Goal: Transaction & Acquisition: Book appointment/travel/reservation

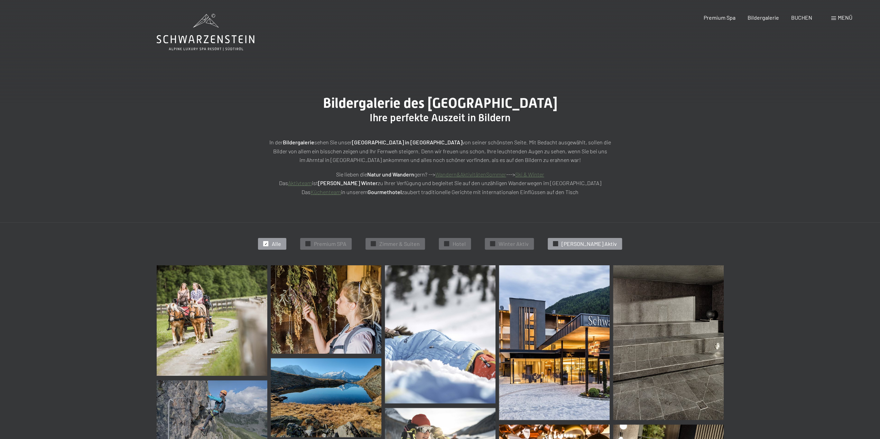
click at [593, 245] on span "Sommer Aktiv" at bounding box center [588, 244] width 55 height 8
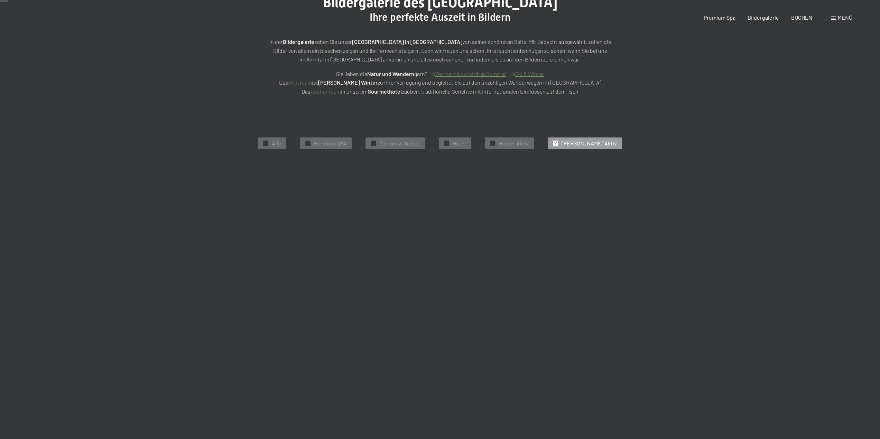
scroll to position [174, 0]
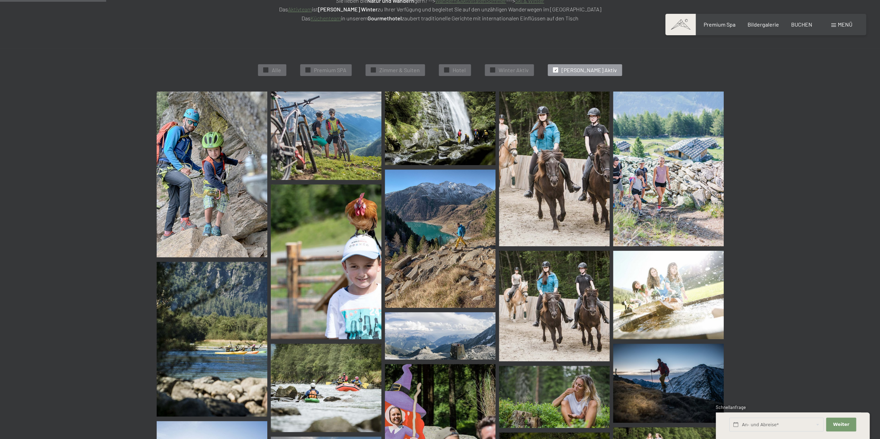
click at [238, 136] on img at bounding box center [212, 175] width 111 height 166
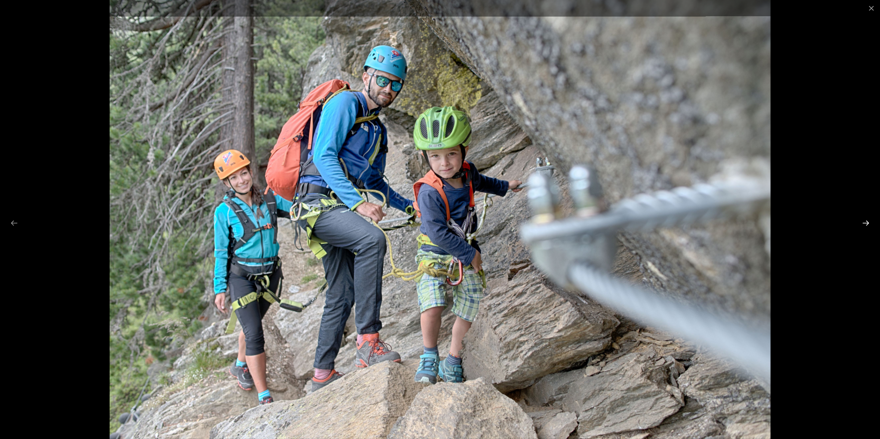
click at [869, 221] on button "Next slide" at bounding box center [865, 222] width 15 height 13
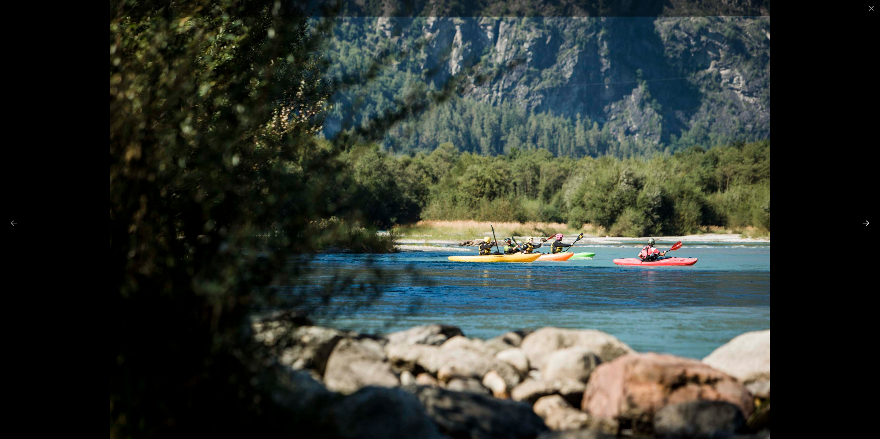
click at [869, 221] on button "Next slide" at bounding box center [865, 222] width 15 height 13
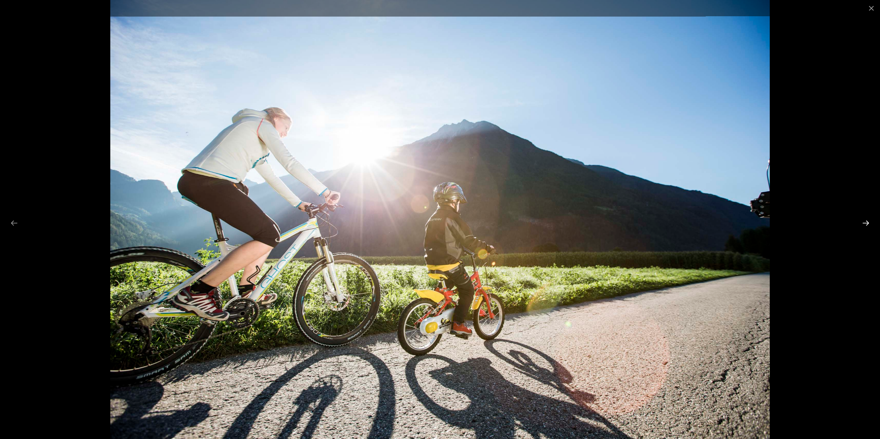
click at [869, 221] on button "Next slide" at bounding box center [865, 222] width 15 height 13
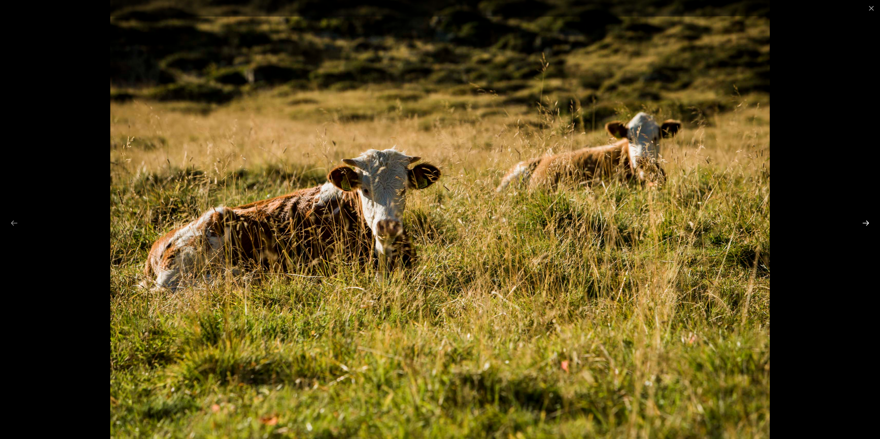
click at [866, 221] on button "Next slide" at bounding box center [865, 222] width 15 height 13
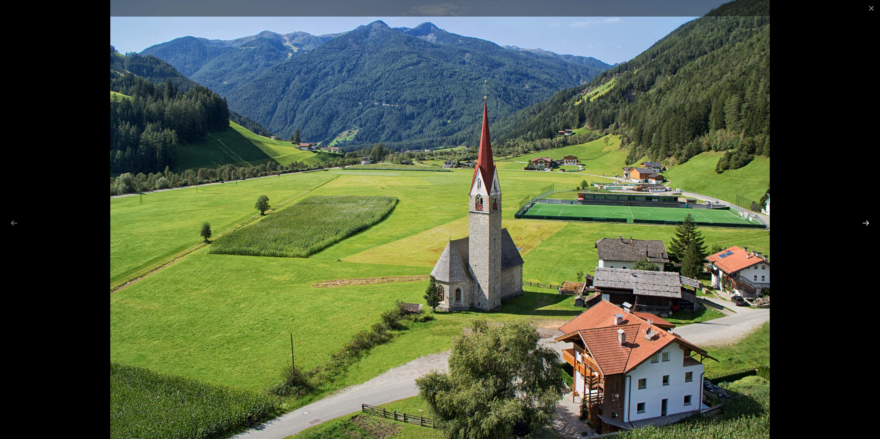
click at [866, 221] on button "Next slide" at bounding box center [865, 222] width 15 height 13
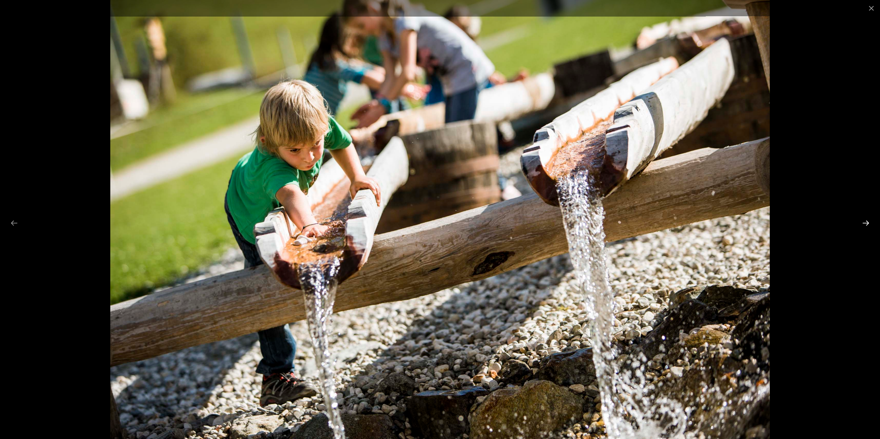
click at [866, 221] on button "Next slide" at bounding box center [865, 222] width 15 height 13
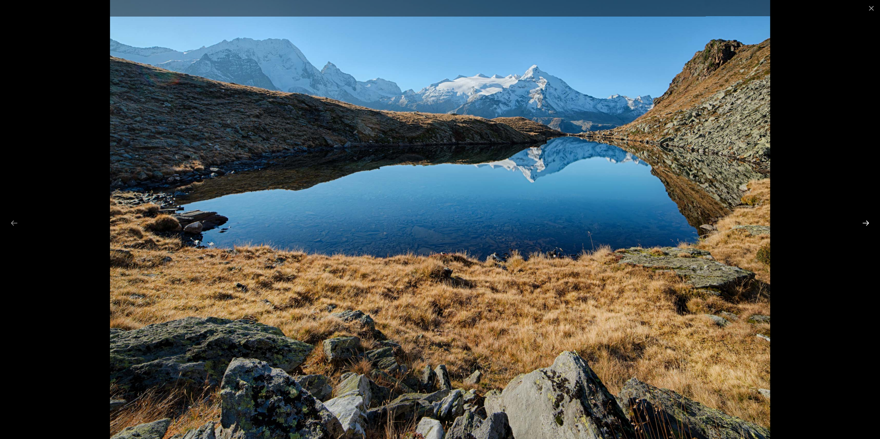
click at [866, 221] on button "Next slide" at bounding box center [865, 222] width 15 height 13
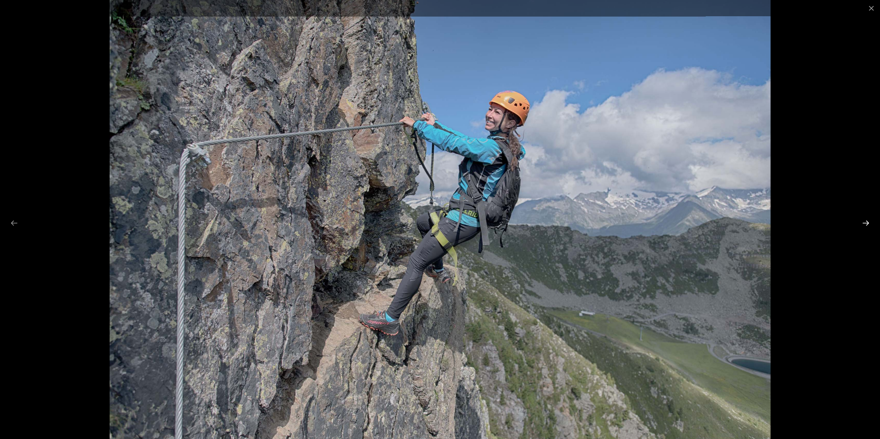
click at [866, 221] on button "Next slide" at bounding box center [865, 222] width 15 height 13
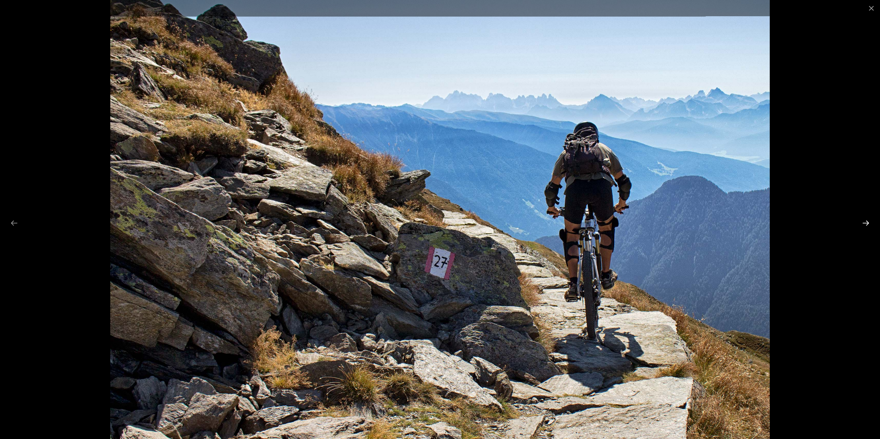
click at [866, 221] on button "Next slide" at bounding box center [865, 222] width 15 height 13
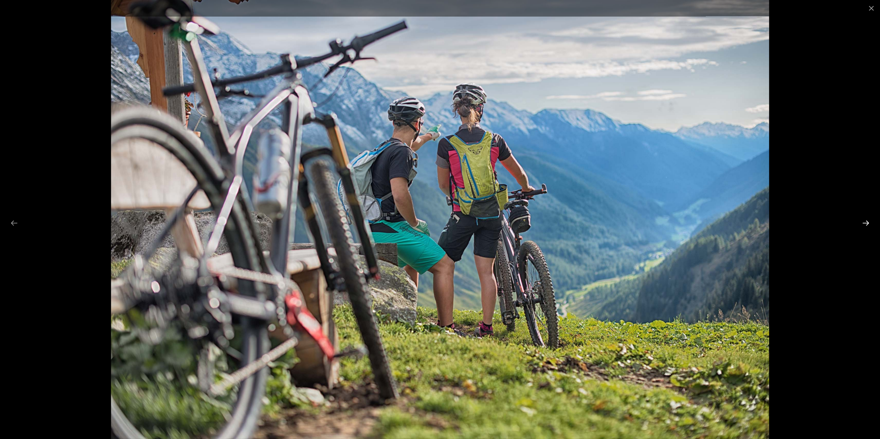
click at [866, 221] on button "Next slide" at bounding box center [865, 222] width 15 height 13
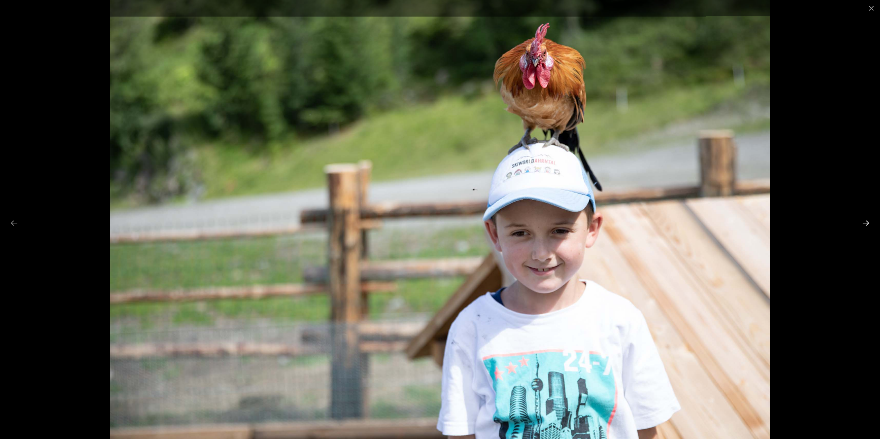
click at [866, 221] on button "Next slide" at bounding box center [865, 222] width 15 height 13
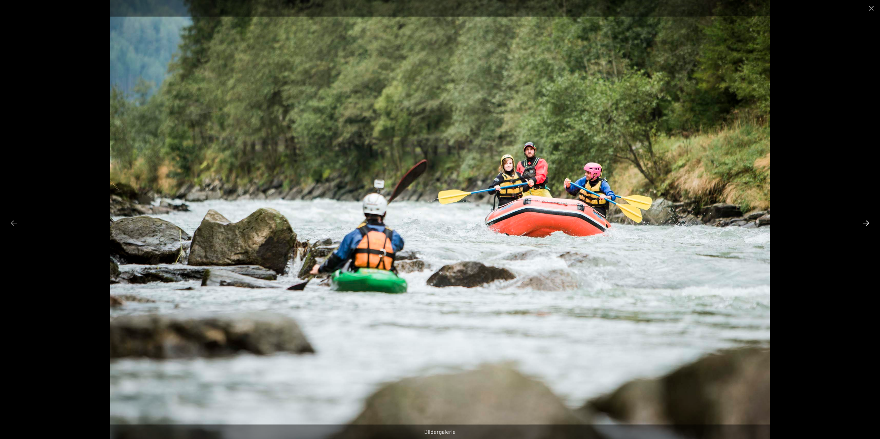
click at [866, 221] on button "Next slide" at bounding box center [865, 222] width 15 height 13
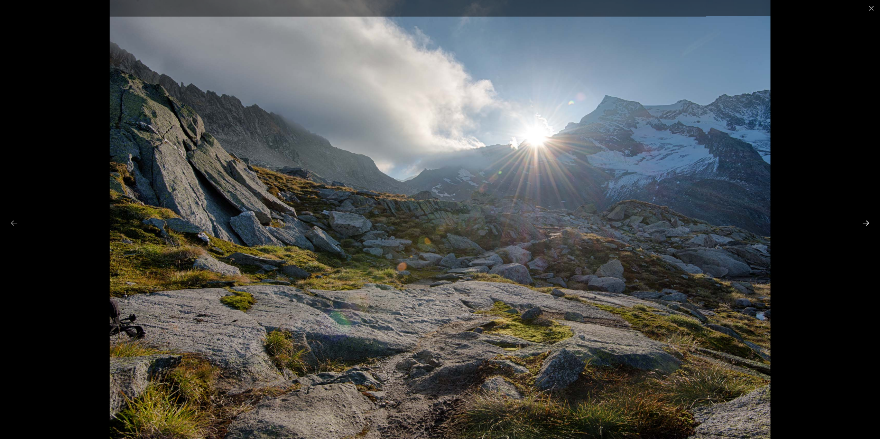
click at [866, 221] on button "Next slide" at bounding box center [865, 222] width 15 height 13
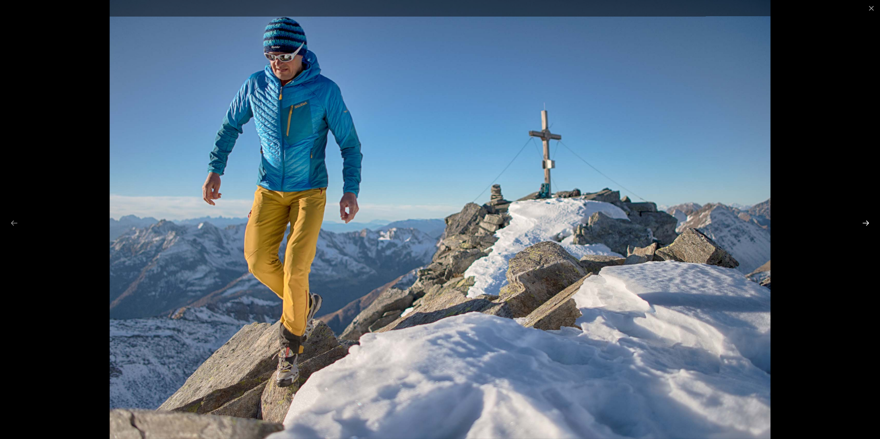
click at [866, 221] on button "Next slide" at bounding box center [865, 222] width 15 height 13
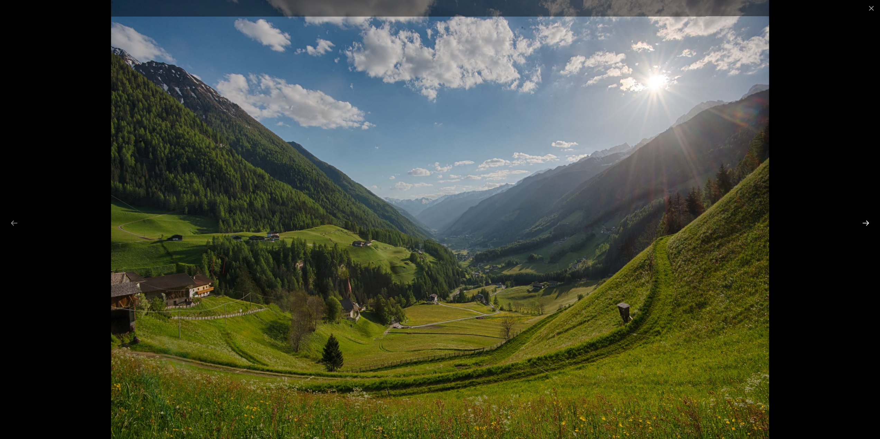
click at [866, 221] on button "Next slide" at bounding box center [865, 222] width 15 height 13
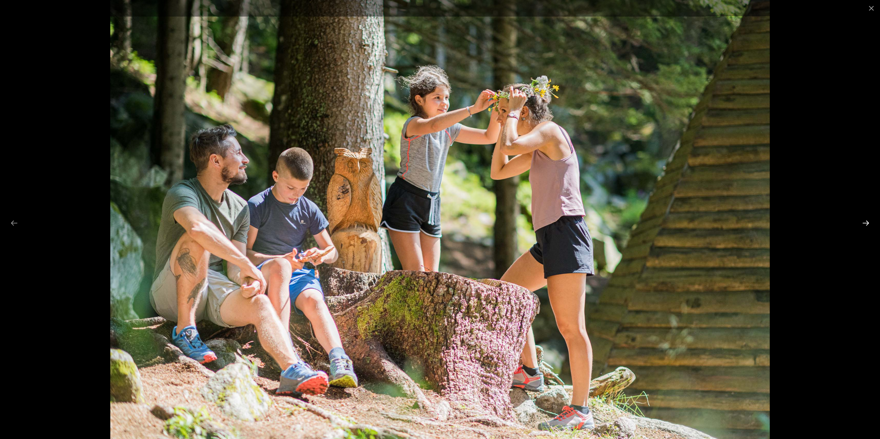
click at [866, 221] on button "Next slide" at bounding box center [865, 222] width 15 height 13
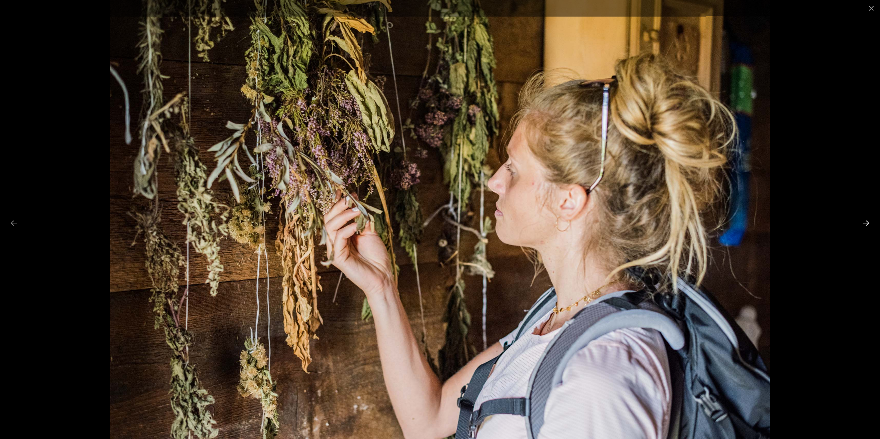
click at [866, 221] on button "Next slide" at bounding box center [865, 222] width 15 height 13
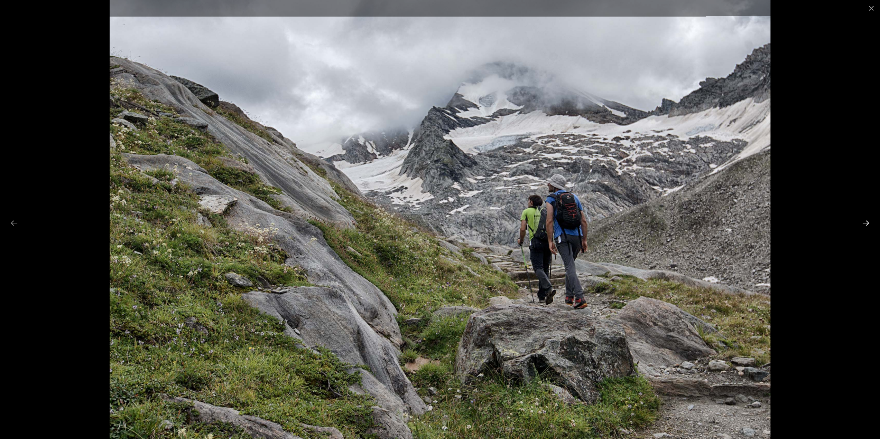
click at [866, 221] on button "Next slide" at bounding box center [865, 222] width 15 height 13
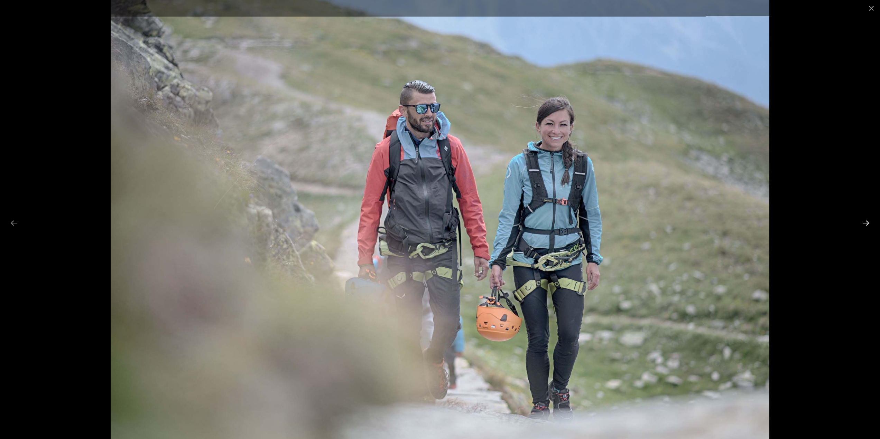
click at [866, 221] on button "Next slide" at bounding box center [865, 222] width 15 height 13
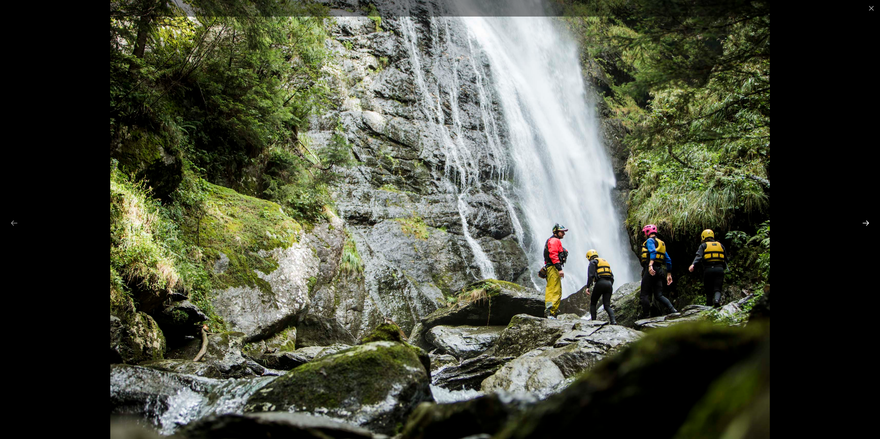
click at [866, 221] on button "Next slide" at bounding box center [865, 222] width 15 height 13
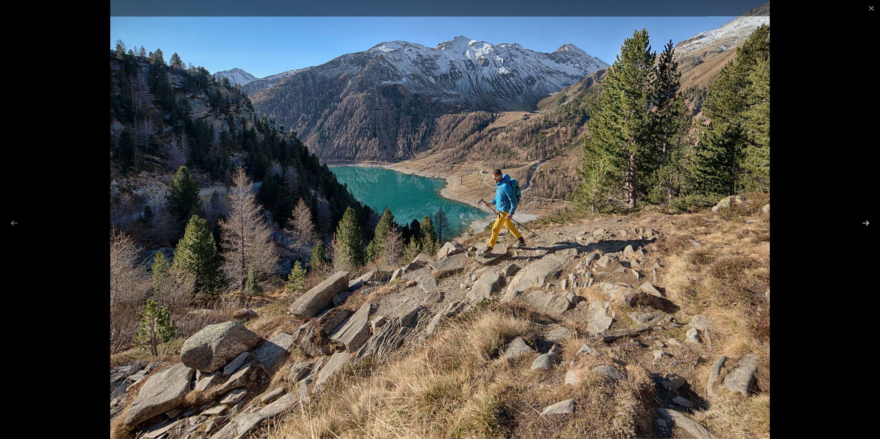
click at [866, 221] on button "Next slide" at bounding box center [865, 222] width 15 height 13
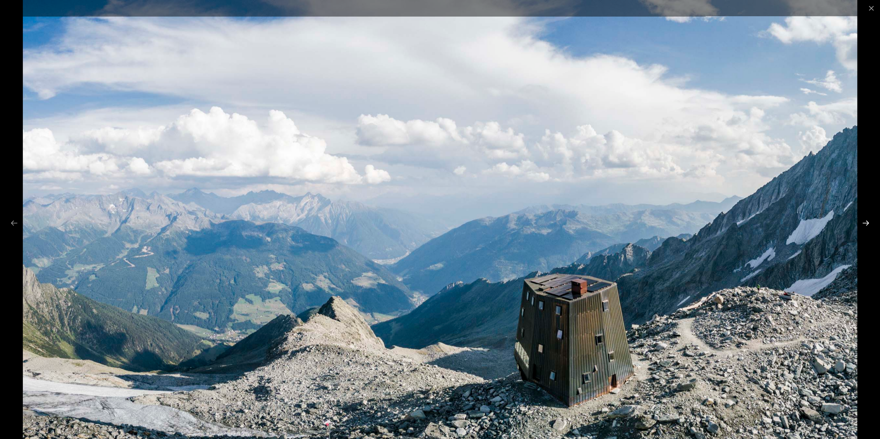
click at [866, 221] on button "Next slide" at bounding box center [865, 222] width 15 height 13
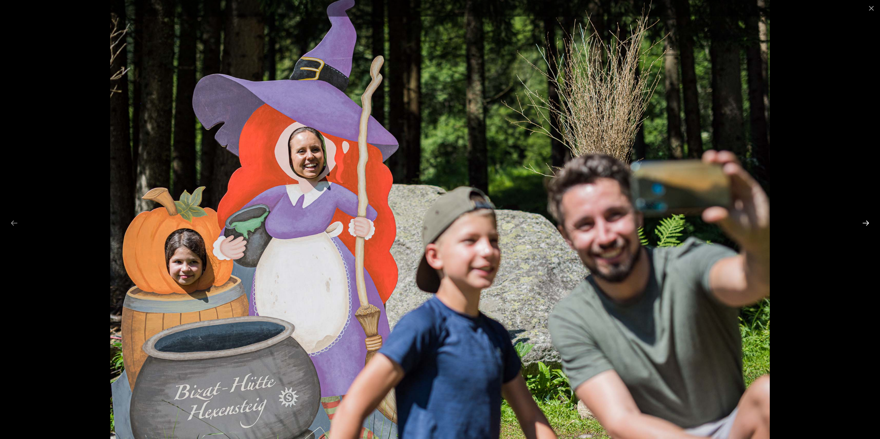
click at [866, 221] on button "Next slide" at bounding box center [865, 222] width 15 height 13
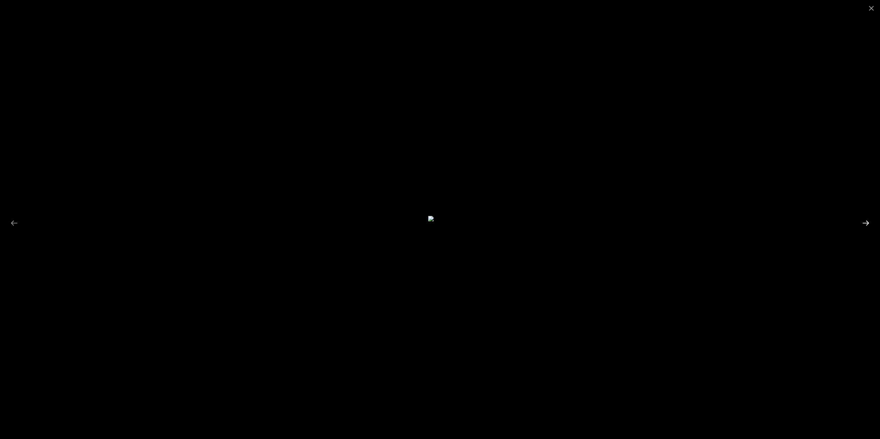
click at [866, 221] on button "Next slide" at bounding box center [865, 222] width 15 height 13
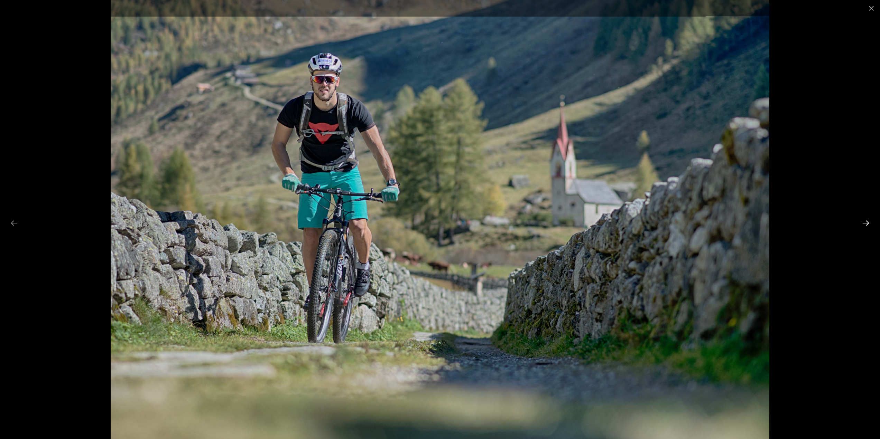
click at [866, 221] on button "Next slide" at bounding box center [865, 222] width 15 height 13
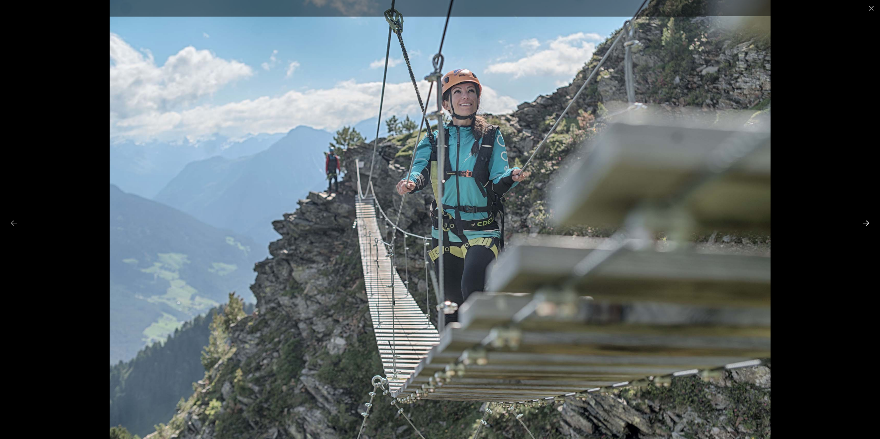
click at [866, 221] on button "Next slide" at bounding box center [865, 222] width 15 height 13
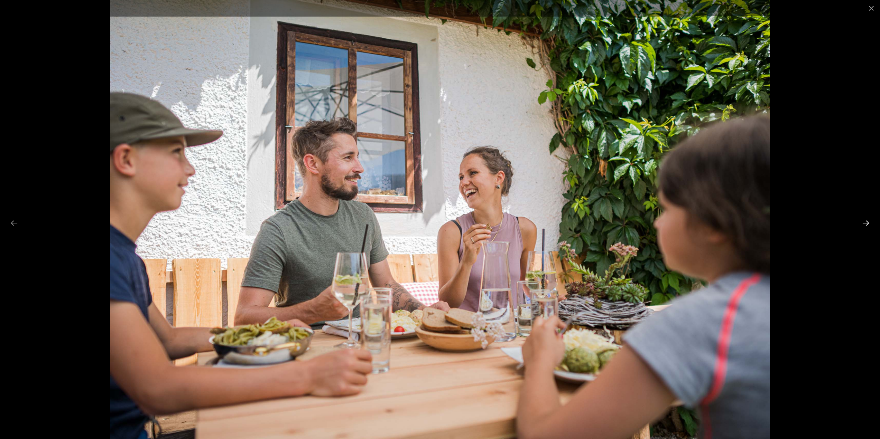
click at [866, 221] on button "Next slide" at bounding box center [865, 222] width 15 height 13
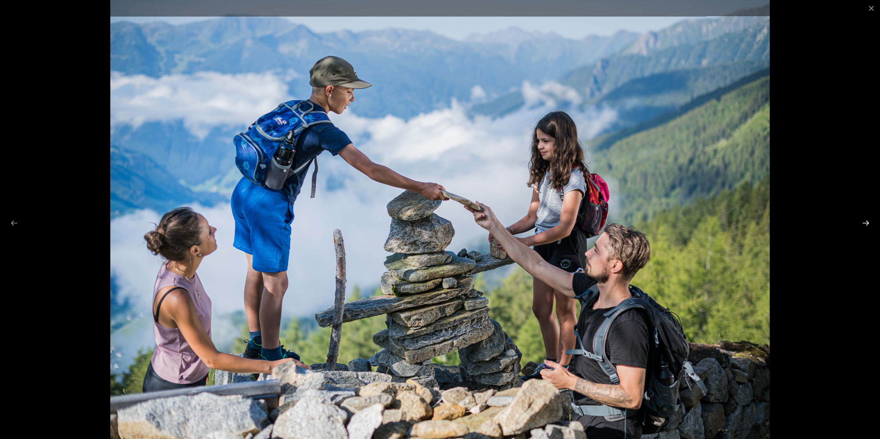
click at [866, 221] on button "Next slide" at bounding box center [865, 222] width 15 height 13
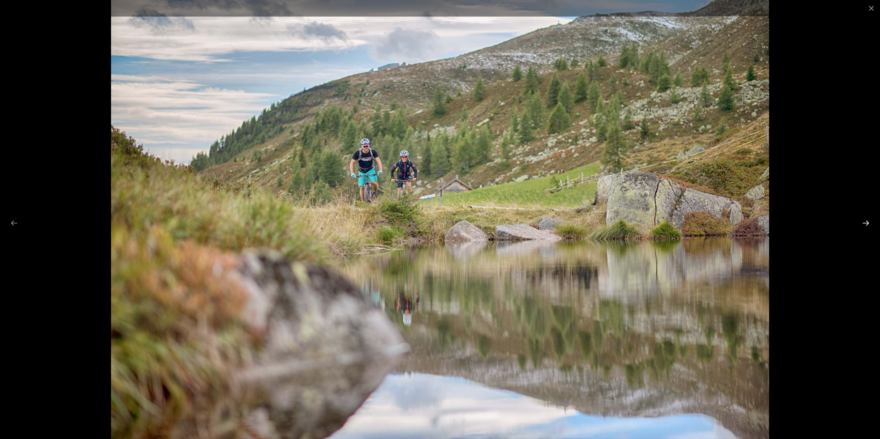
click at [866, 221] on button "Next slide" at bounding box center [865, 222] width 15 height 13
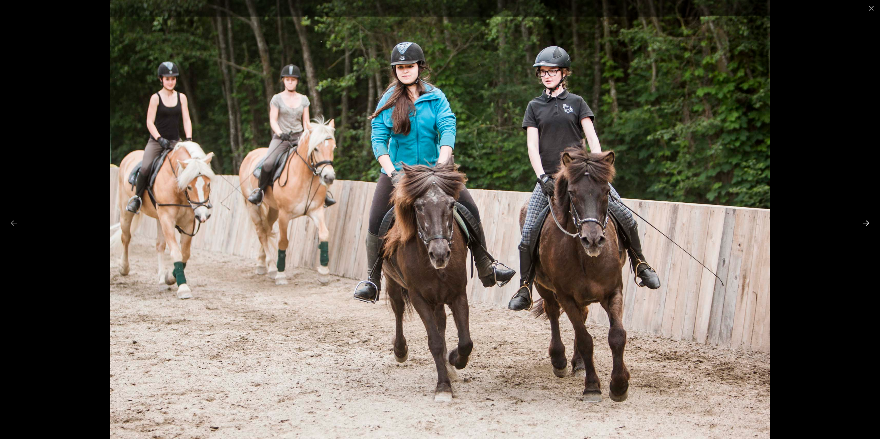
click at [866, 221] on button "Next slide" at bounding box center [865, 222] width 15 height 13
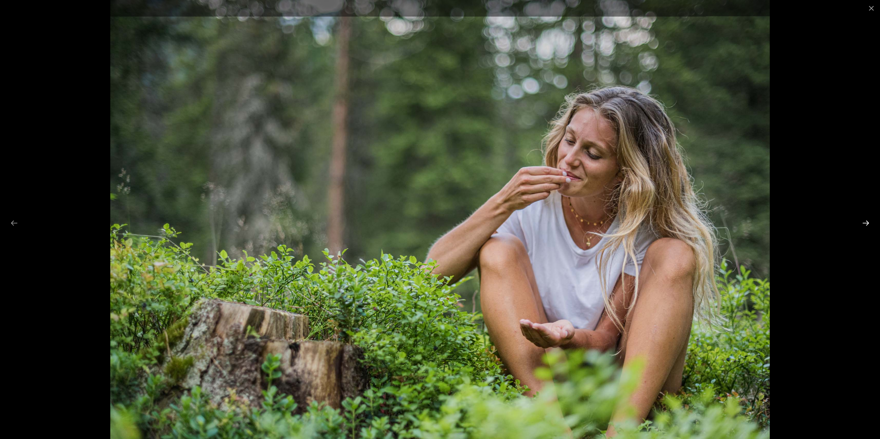
click at [866, 221] on button "Next slide" at bounding box center [865, 222] width 15 height 13
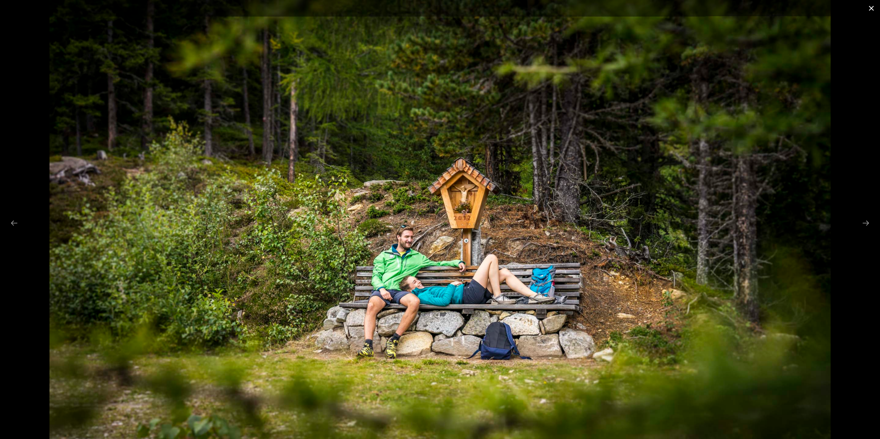
click at [873, 8] on button "Close gallery" at bounding box center [871, 8] width 17 height 16
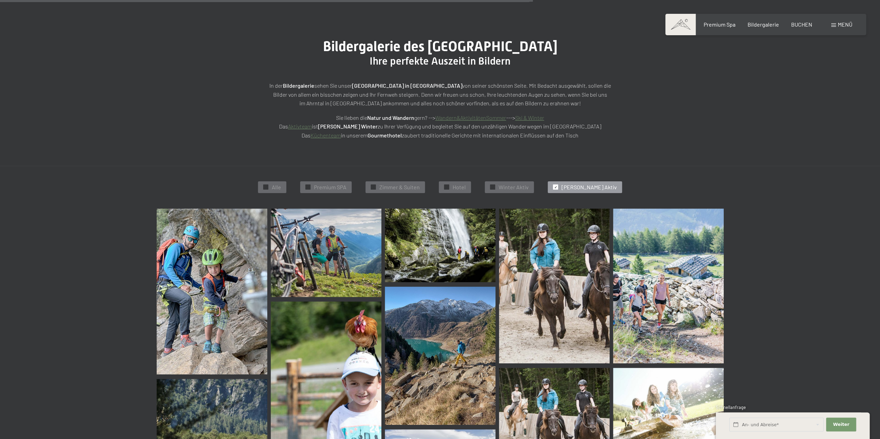
scroll to position [0, 0]
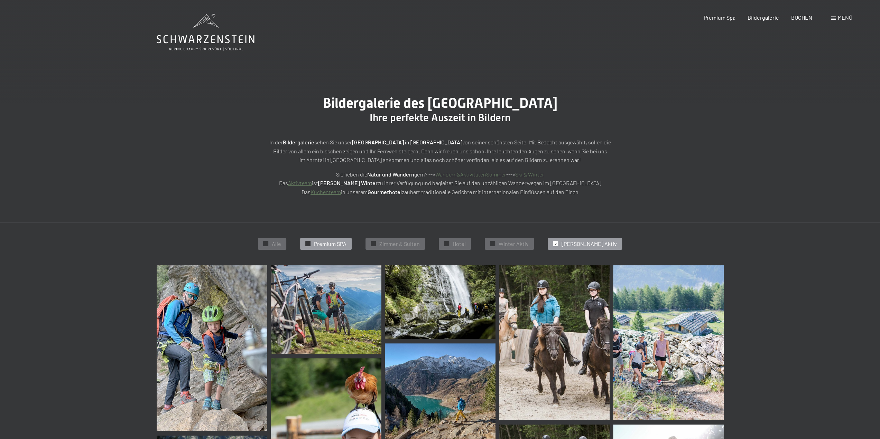
click at [346, 245] on span "Premium SPA" at bounding box center [330, 244] width 32 height 8
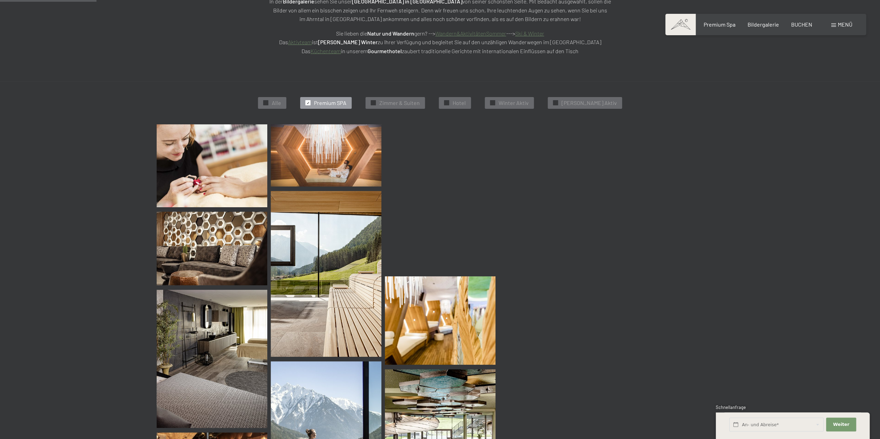
scroll to position [70, 0]
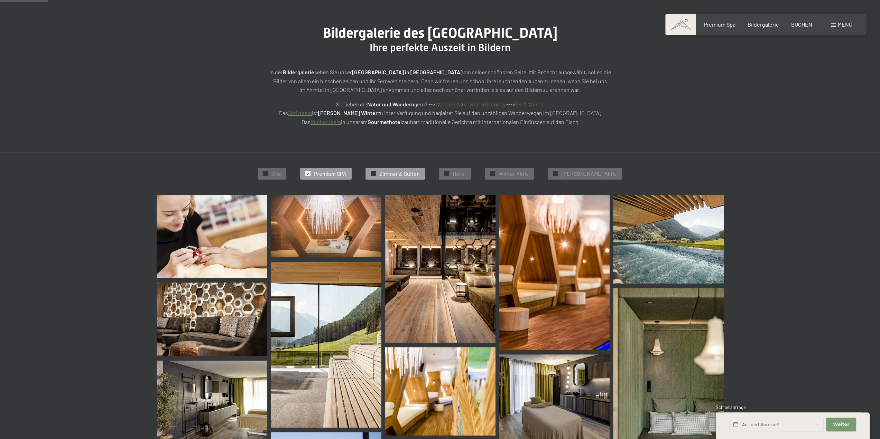
click at [417, 175] on span "Zimmer & Suiten" at bounding box center [399, 174] width 40 height 8
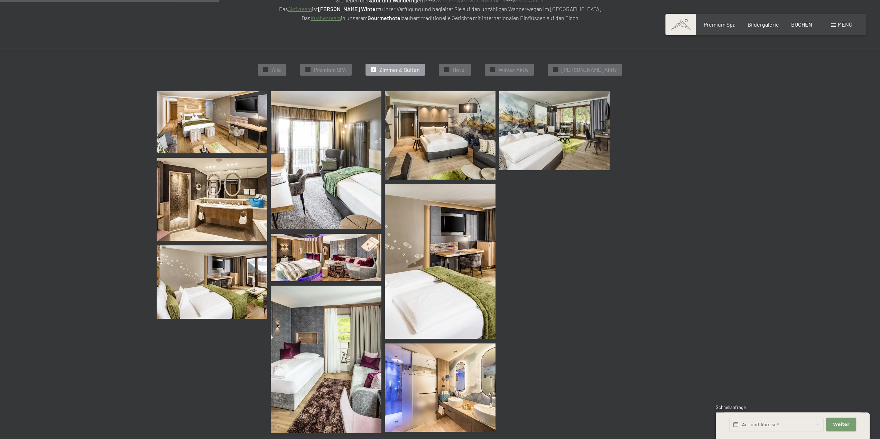
scroll to position [174, 0]
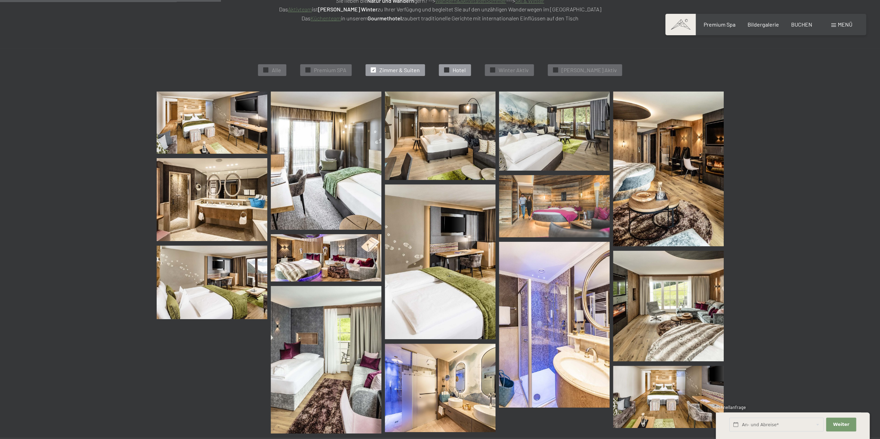
click at [466, 69] on span "Hotel" at bounding box center [459, 70] width 13 height 8
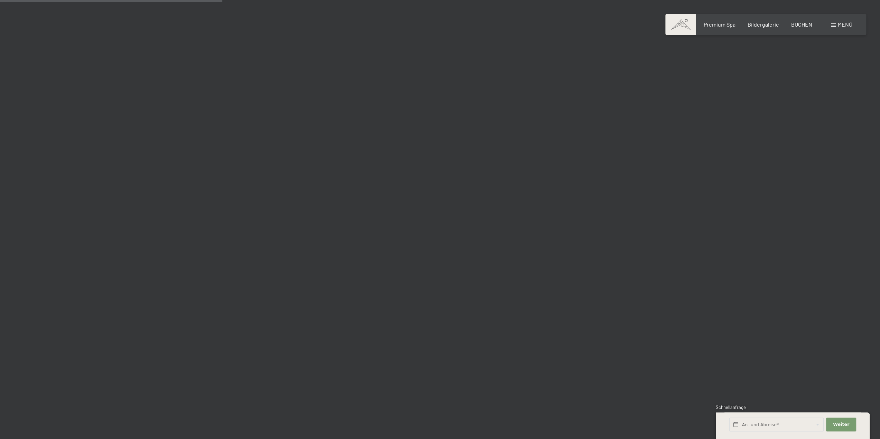
scroll to position [243, 0]
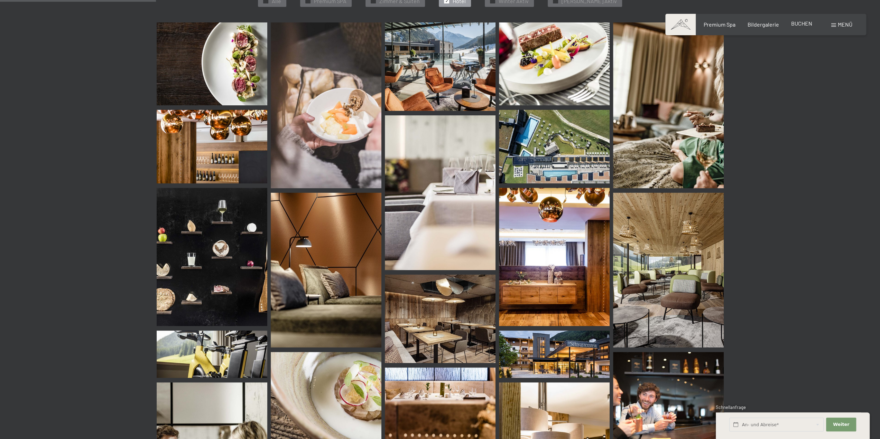
click at [804, 27] on span "BUCHEN" at bounding box center [801, 23] width 21 height 7
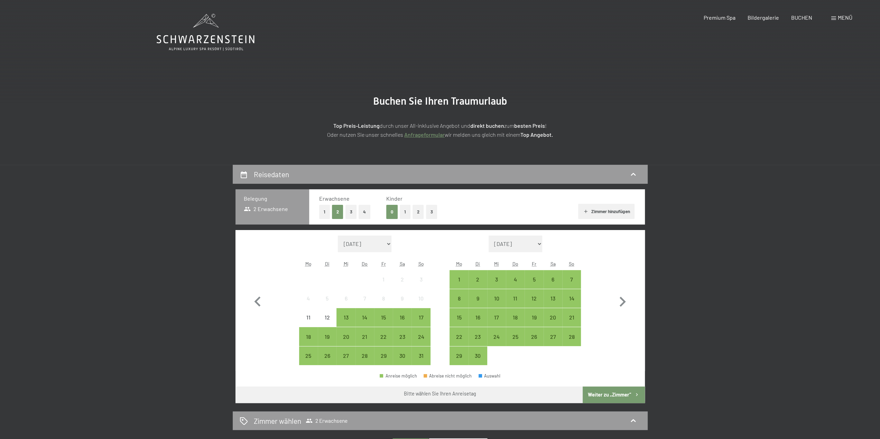
click at [422, 212] on button "2" at bounding box center [417, 212] width 11 height 14
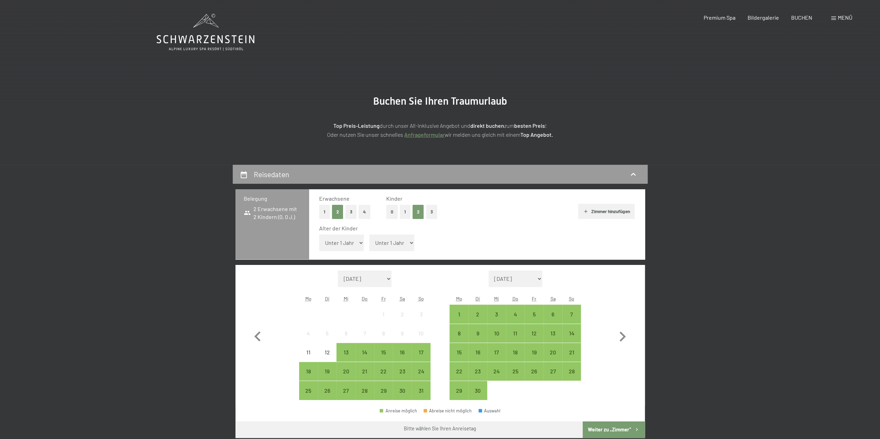
click at [354, 247] on select "Unter 1 Jahr 1 Jahr 2 Jahre 3 Jahre 4 Jahre 5 Jahre 6 Jahre 7 Jahre 8 Jahre 9 J…" at bounding box center [341, 243] width 45 height 17
select select "1"
click at [319, 235] on select "Unter 1 Jahr 1 Jahr 2 Jahre 3 Jahre 4 Jahre 5 Jahre 6 Jahre 7 Jahre 8 Jahre 9 J…" at bounding box center [341, 243] width 45 height 17
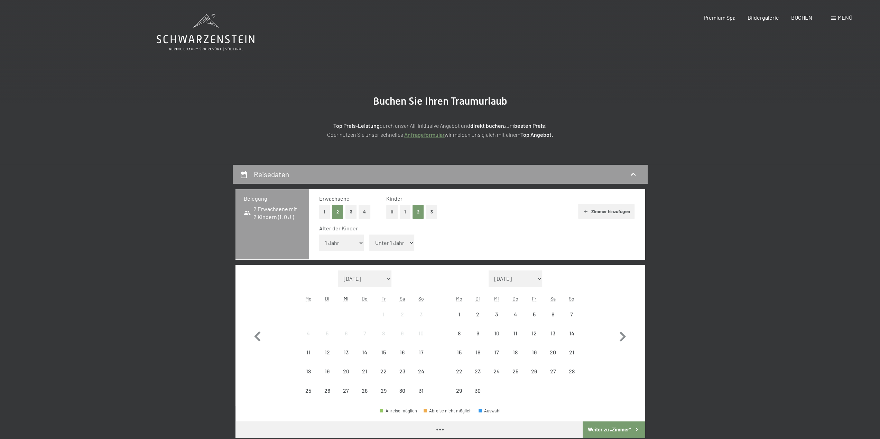
click at [386, 247] on select "Unter 1 Jahr 1 Jahr 2 Jahre 3 Jahre 4 Jahre 5 Jahre 6 Jahre 7 Jahre 8 Jahre 9 J…" at bounding box center [391, 243] width 45 height 17
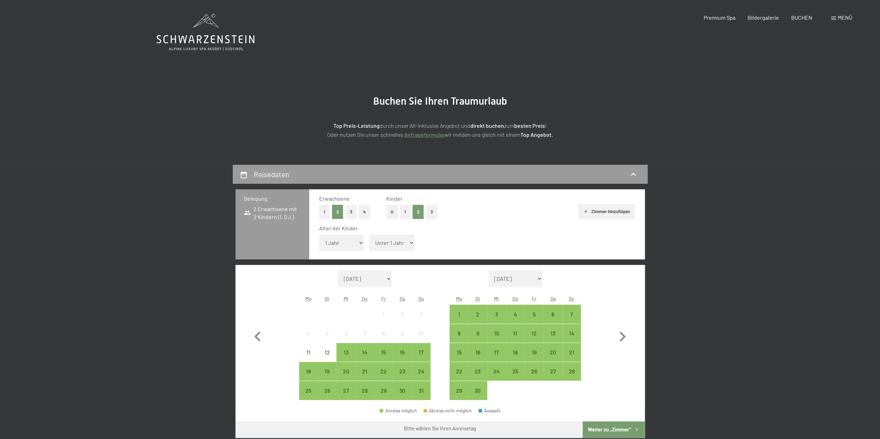
select select "5"
click at [369, 235] on select "Unter 1 Jahr 1 Jahr 2 Jahre 3 Jahre 4 Jahre 5 Jahre 6 Jahre 7 Jahre 8 Jahre 9 J…" at bounding box center [391, 243] width 45 height 17
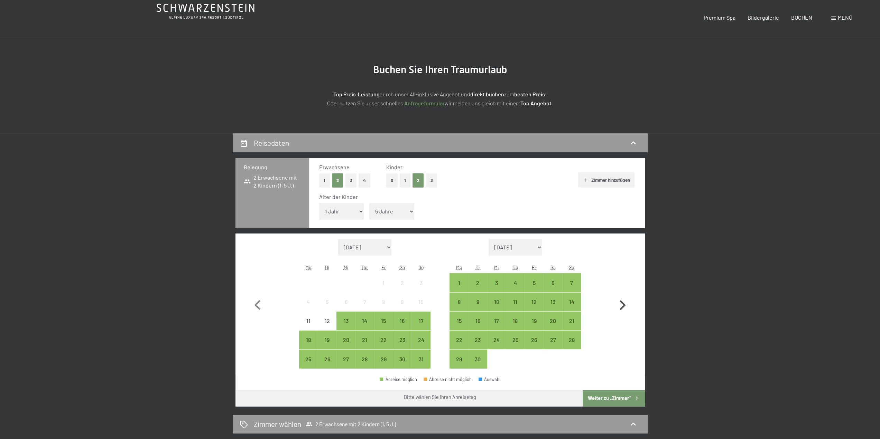
scroll to position [69, 0]
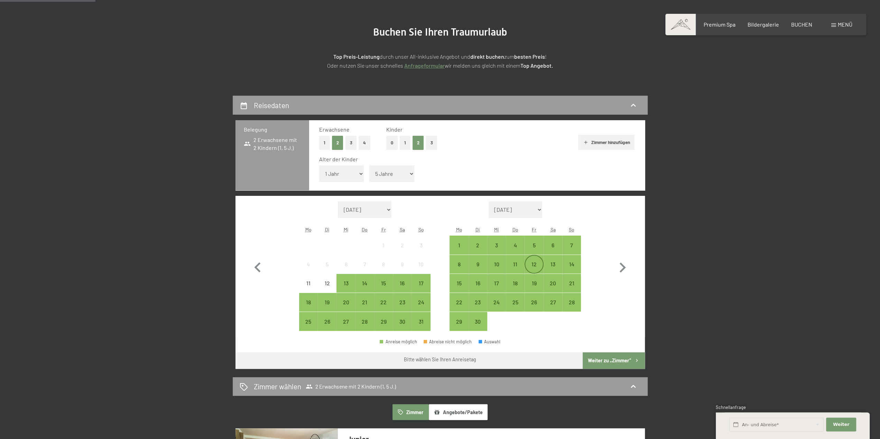
click at [534, 264] on div "12" at bounding box center [533, 270] width 17 height 17
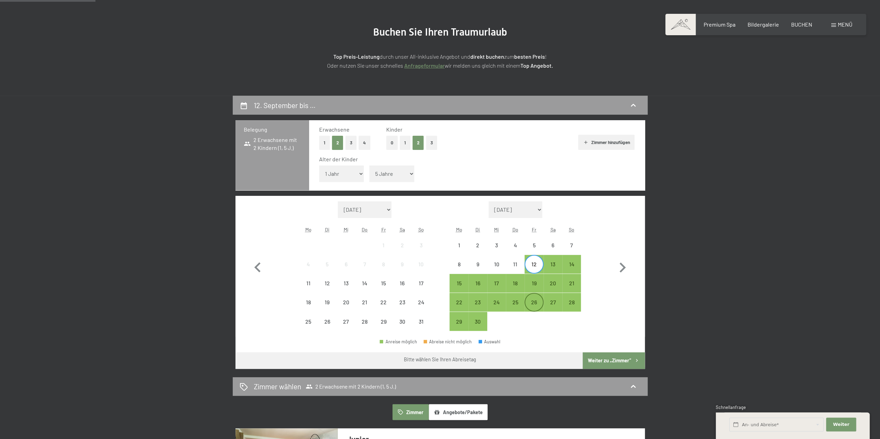
click at [536, 300] on div "26" at bounding box center [533, 308] width 17 height 17
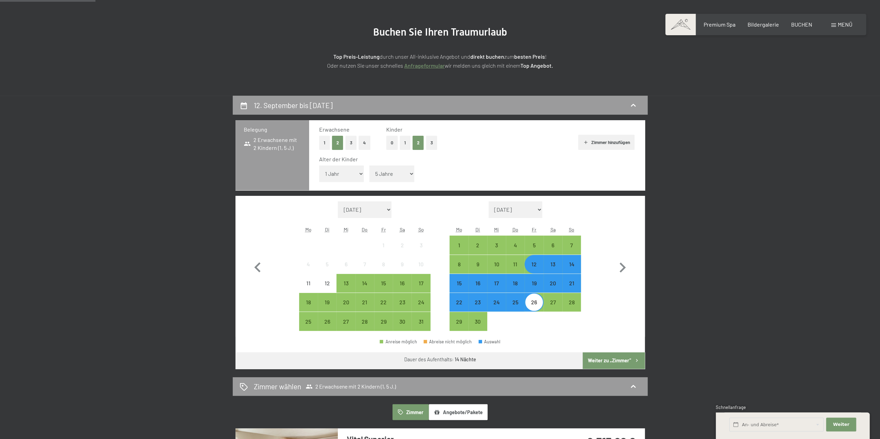
click at [618, 357] on button "Weiter zu „Zimmer“" at bounding box center [614, 361] width 62 height 17
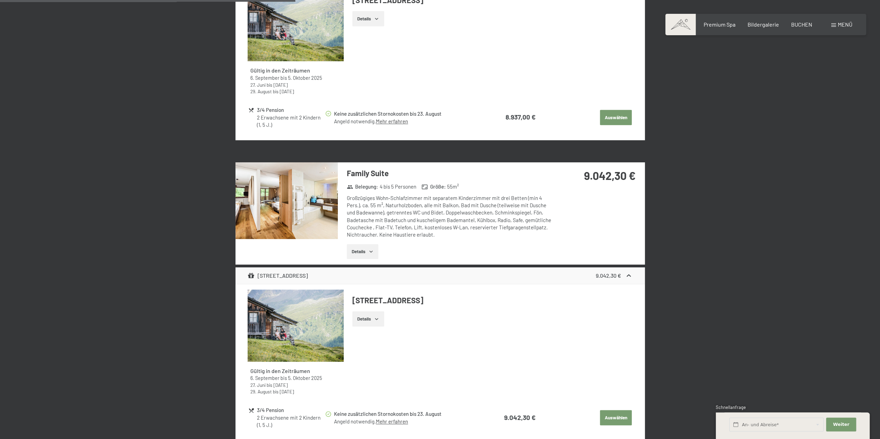
scroll to position [753, 0]
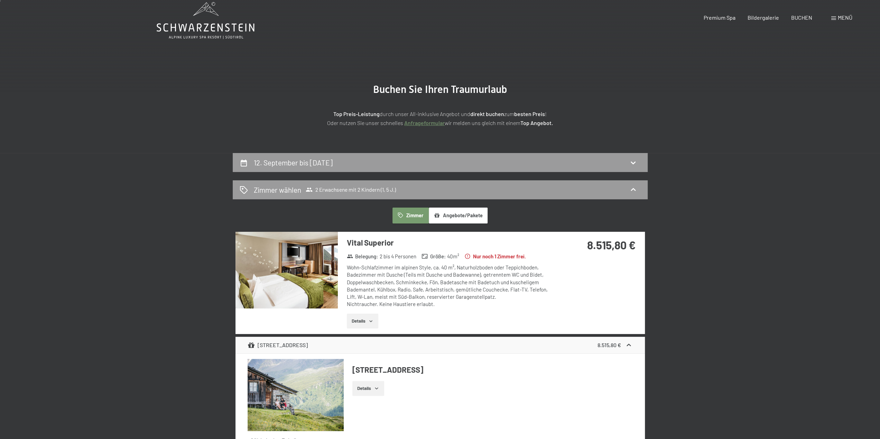
scroll to position [0, 0]
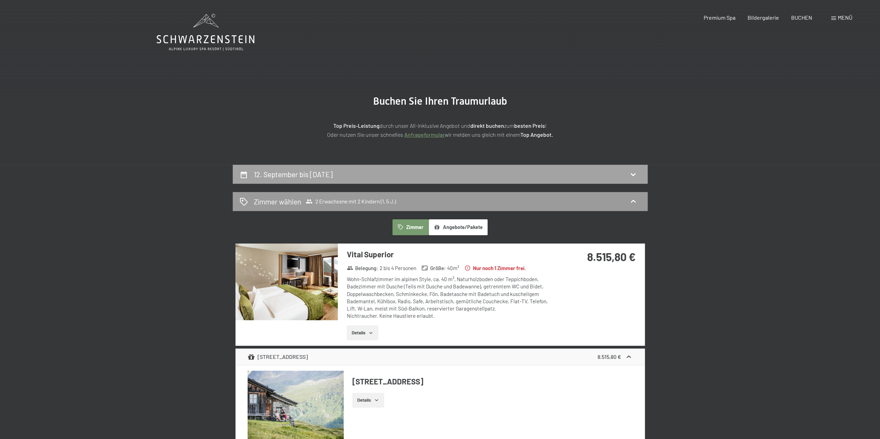
click at [308, 176] on h2 "12. September bis [DATE]" at bounding box center [293, 174] width 79 height 9
select select "1"
select select "5"
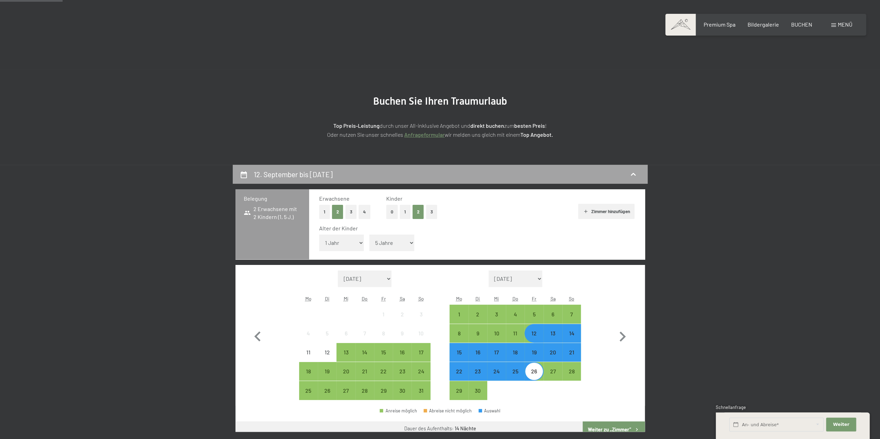
scroll to position [165, 0]
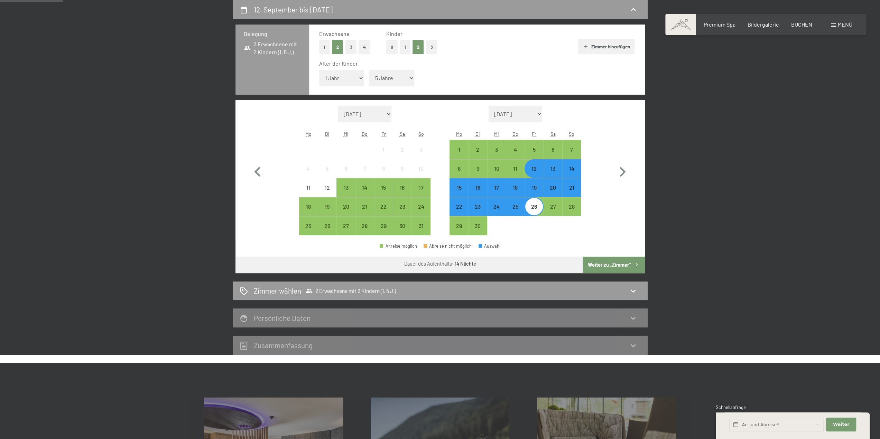
click at [536, 177] on div "12" at bounding box center [533, 174] width 17 height 17
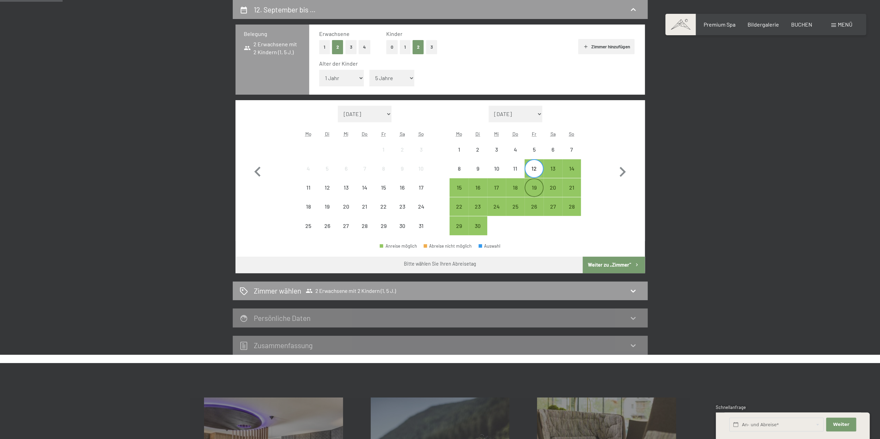
click at [535, 191] on div "19" at bounding box center [533, 193] width 17 height 17
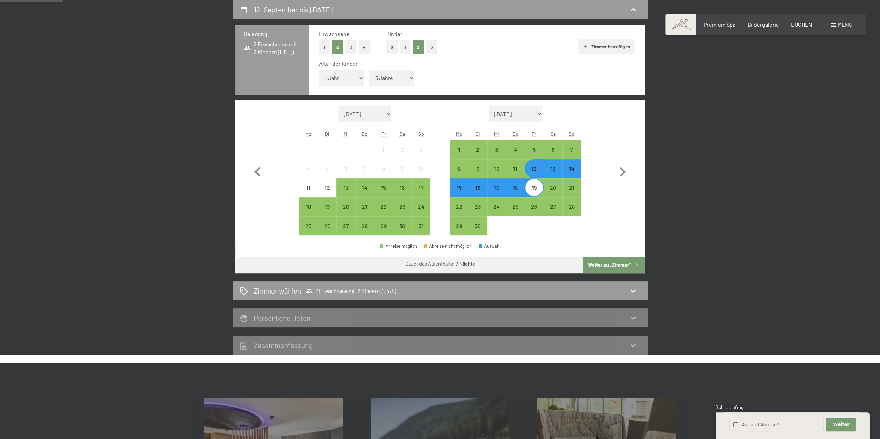
click at [611, 265] on button "Weiter zu „Zimmer“" at bounding box center [614, 265] width 62 height 17
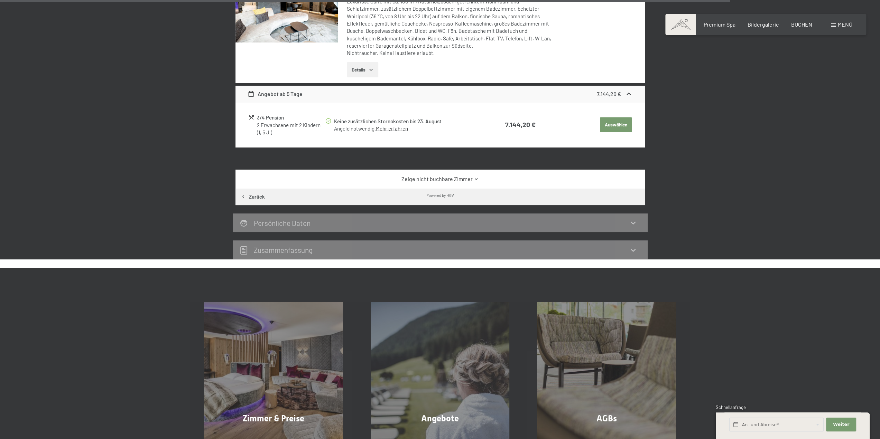
scroll to position [1617, 0]
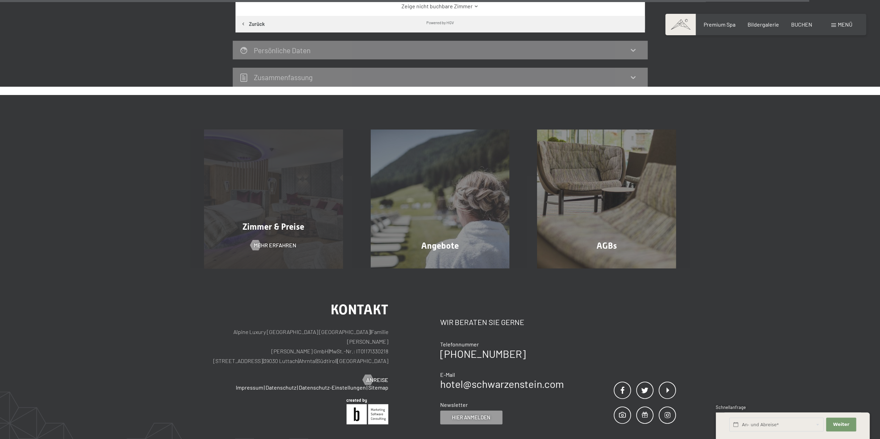
click at [306, 221] on div "Zimmer & Preise" at bounding box center [273, 227] width 167 height 12
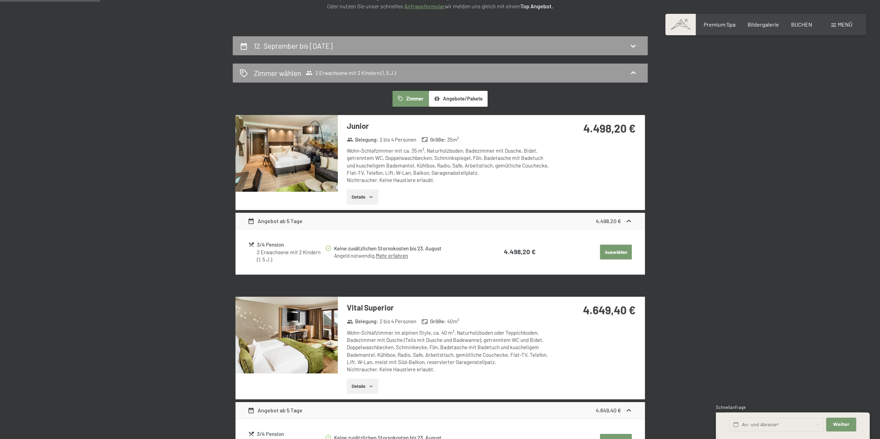
scroll to position [0, 0]
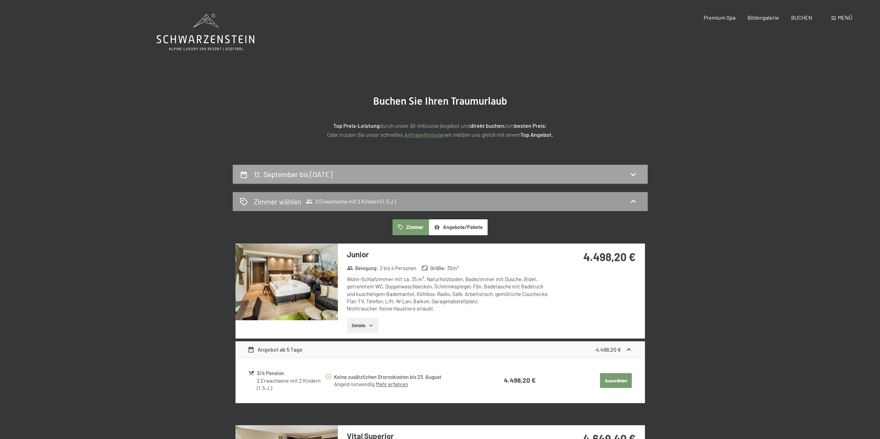
click at [333, 174] on h2 "12. September bis [DATE]" at bounding box center [293, 174] width 79 height 9
select select "1"
select select "5"
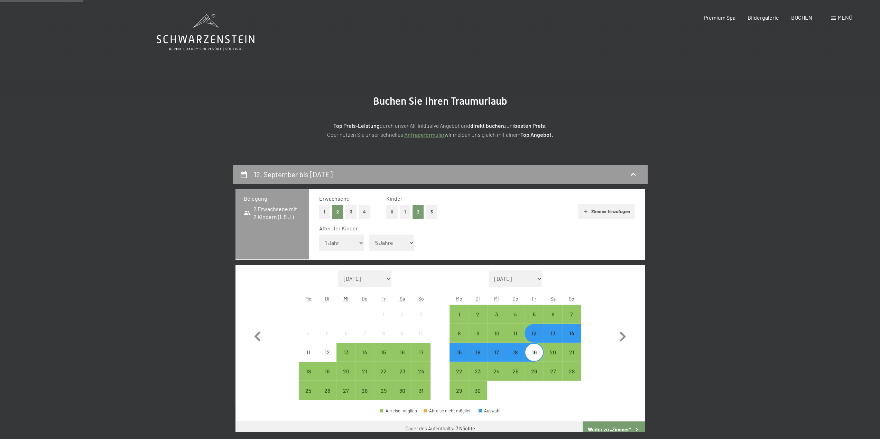
scroll to position [165, 0]
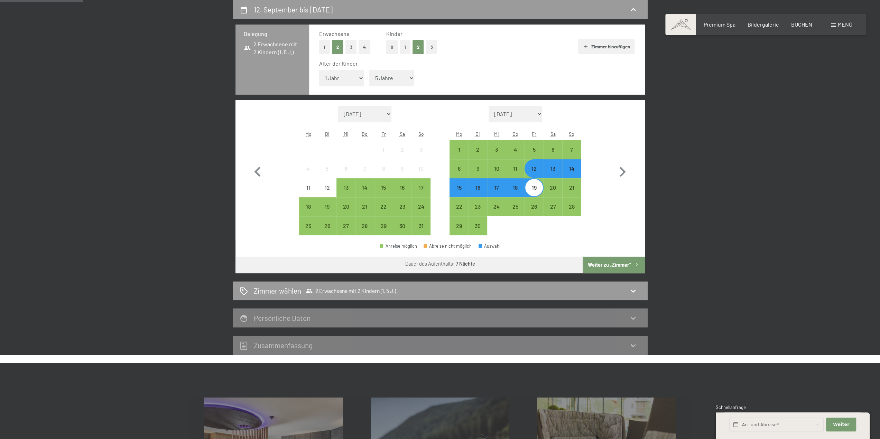
click at [554, 172] on div "13" at bounding box center [552, 174] width 17 height 17
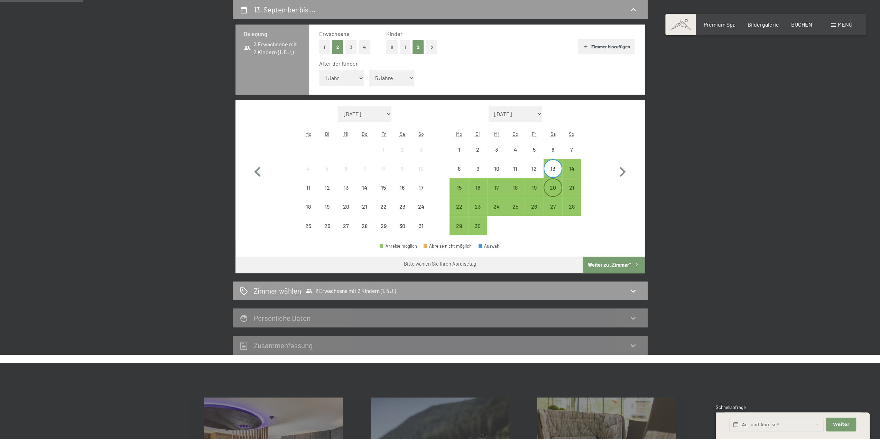
click at [554, 192] on div "20" at bounding box center [552, 193] width 17 height 17
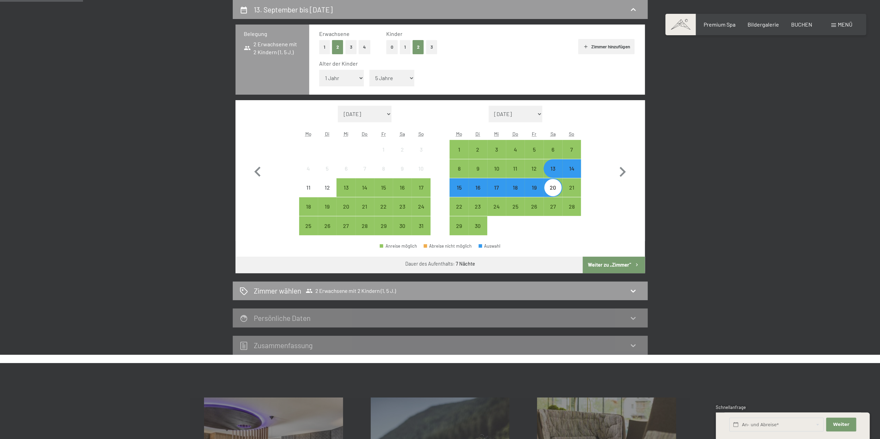
click at [594, 267] on button "Weiter zu „Zimmer“" at bounding box center [614, 265] width 62 height 17
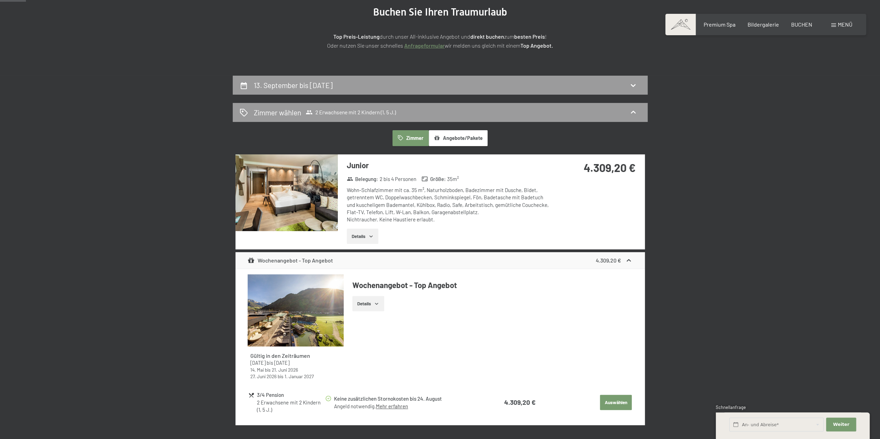
scroll to position [60, 0]
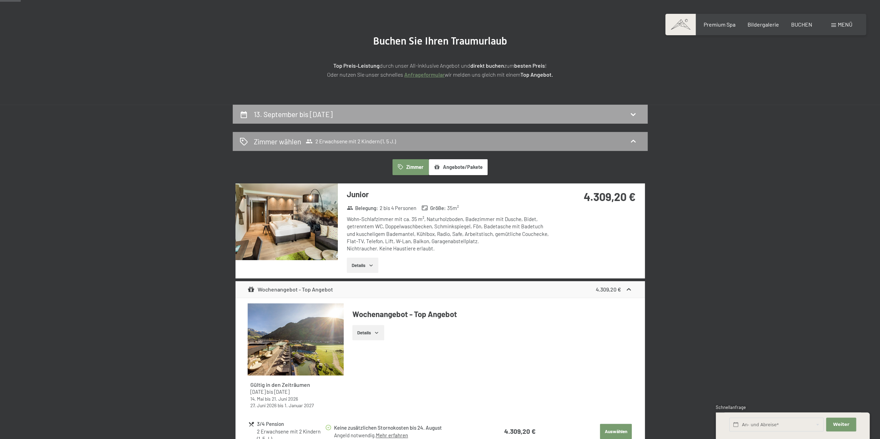
click at [333, 113] on h2 "13. September bis [DATE]" at bounding box center [293, 114] width 79 height 9
select select "1"
select select "5"
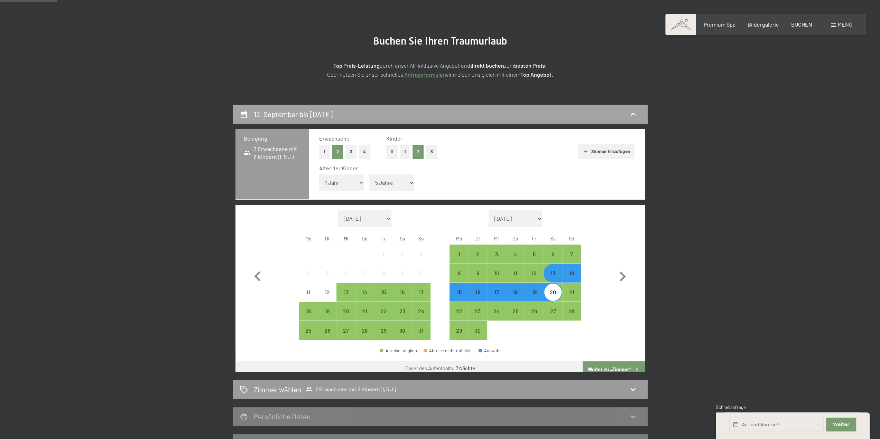
scroll to position [165, 0]
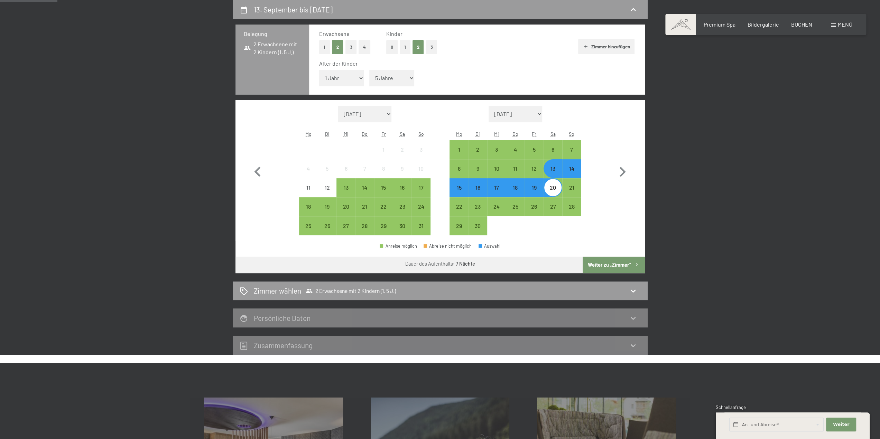
click at [552, 173] on div "13" at bounding box center [552, 174] width 17 height 17
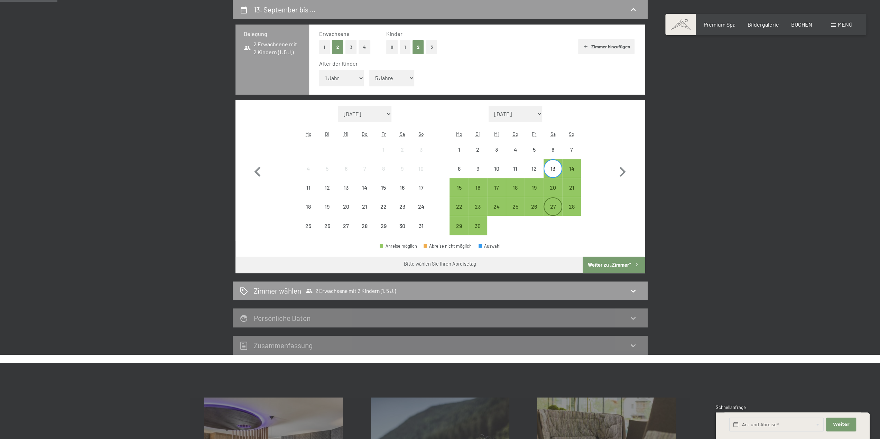
click at [553, 206] on div "27" at bounding box center [552, 212] width 17 height 17
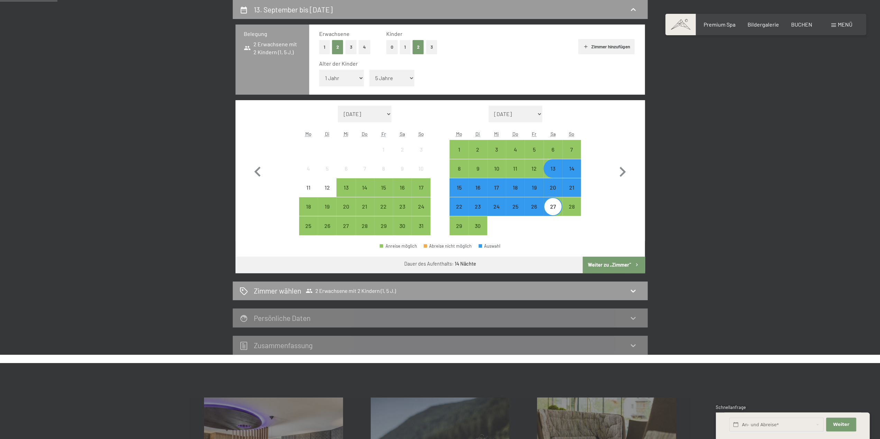
click at [610, 262] on button "Weiter zu „Zimmer“" at bounding box center [614, 265] width 62 height 17
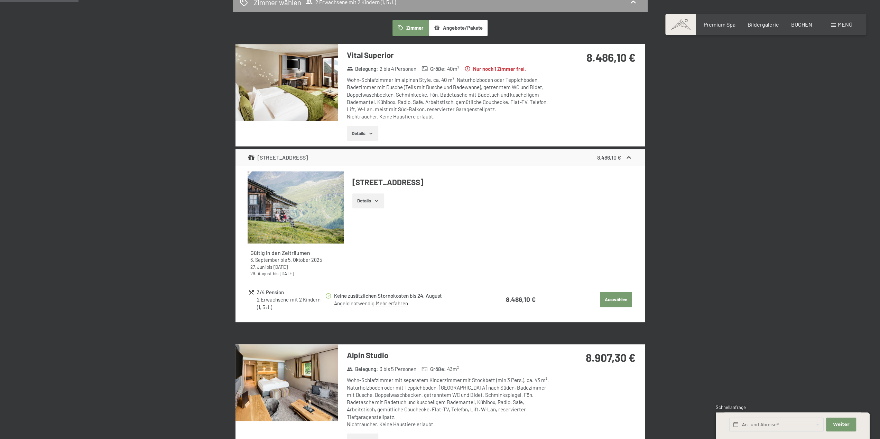
scroll to position [0, 0]
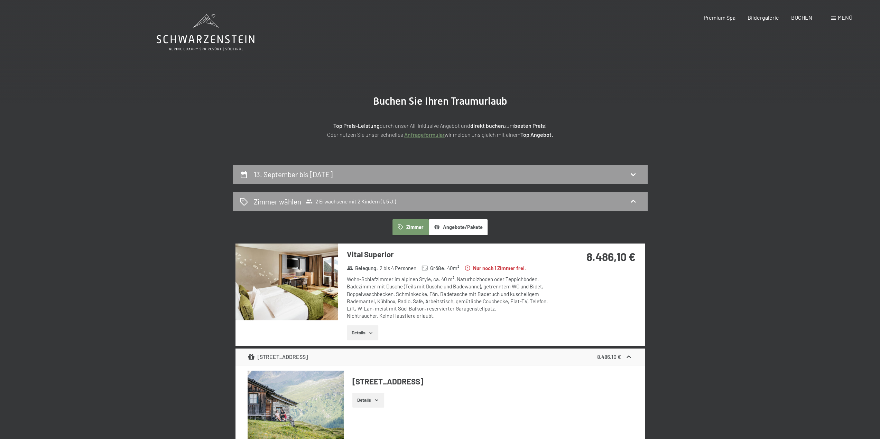
click at [399, 181] on div "13. September bis [DATE]" at bounding box center [440, 174] width 415 height 19
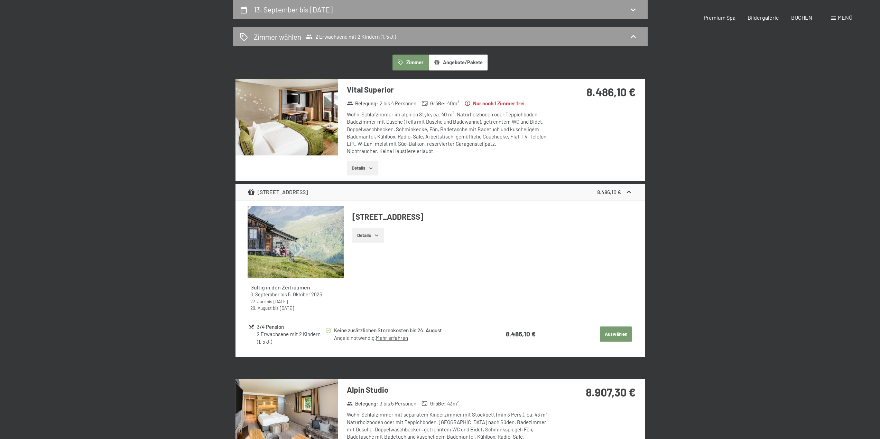
select select "1"
select select "5"
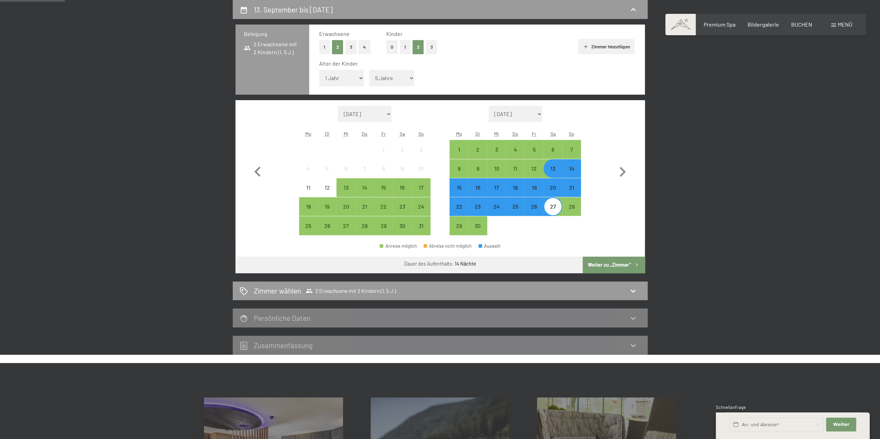
click at [555, 171] on div "13" at bounding box center [552, 174] width 17 height 17
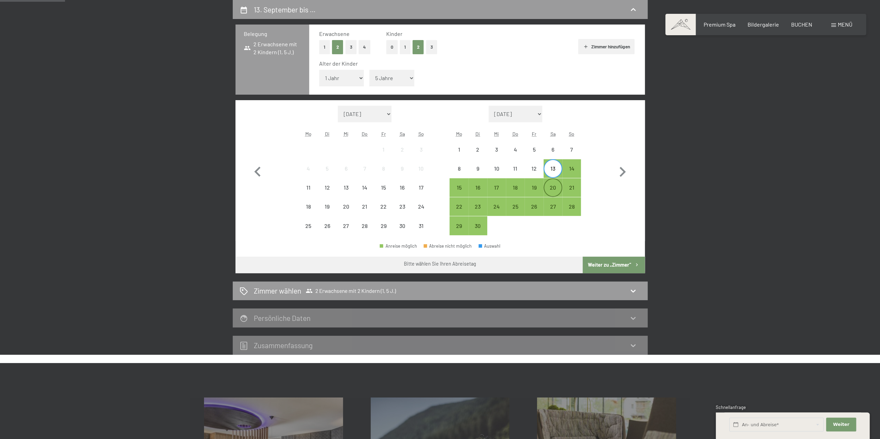
click at [556, 191] on div "20" at bounding box center [552, 193] width 17 height 17
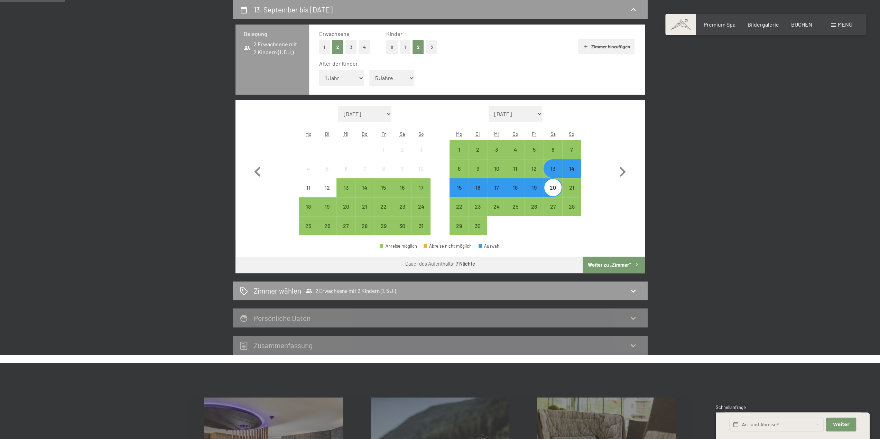
click at [608, 270] on button "Weiter zu „Zimmer“" at bounding box center [614, 265] width 62 height 17
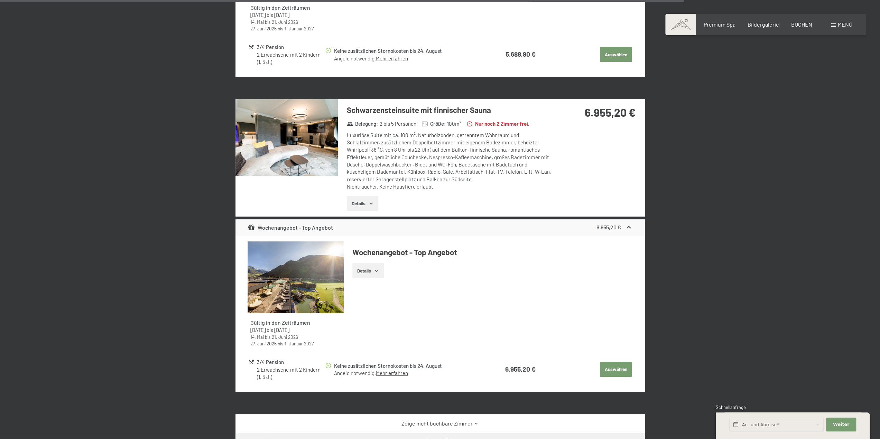
scroll to position [1971, 0]
